Goal: Obtain resource: Download file/media

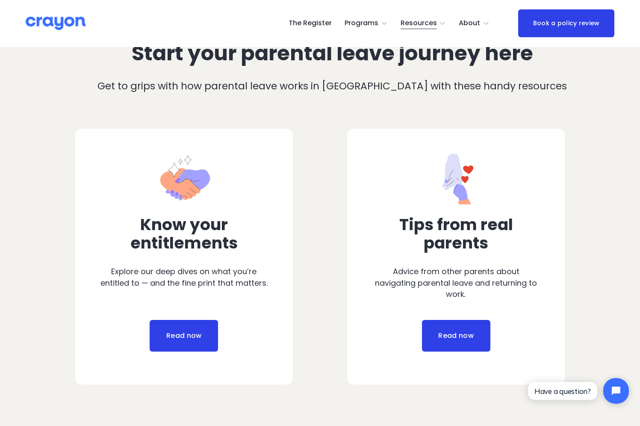
scroll to position [342, 0]
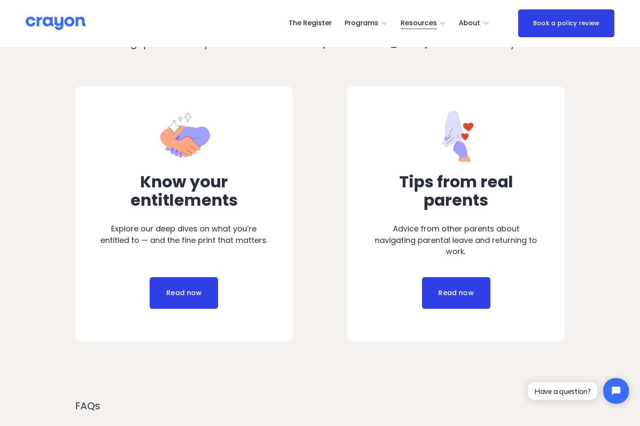
click at [453, 299] on link "Read now" at bounding box center [456, 293] width 68 height 32
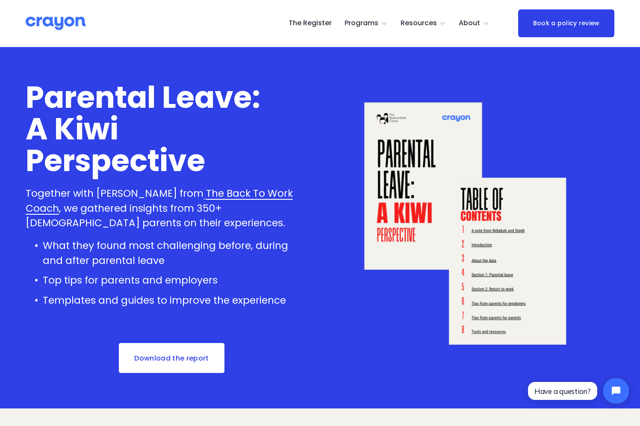
click at [177, 358] on link "Download the report" at bounding box center [172, 358] width 108 height 32
